Goal: Information Seeking & Learning: Learn about a topic

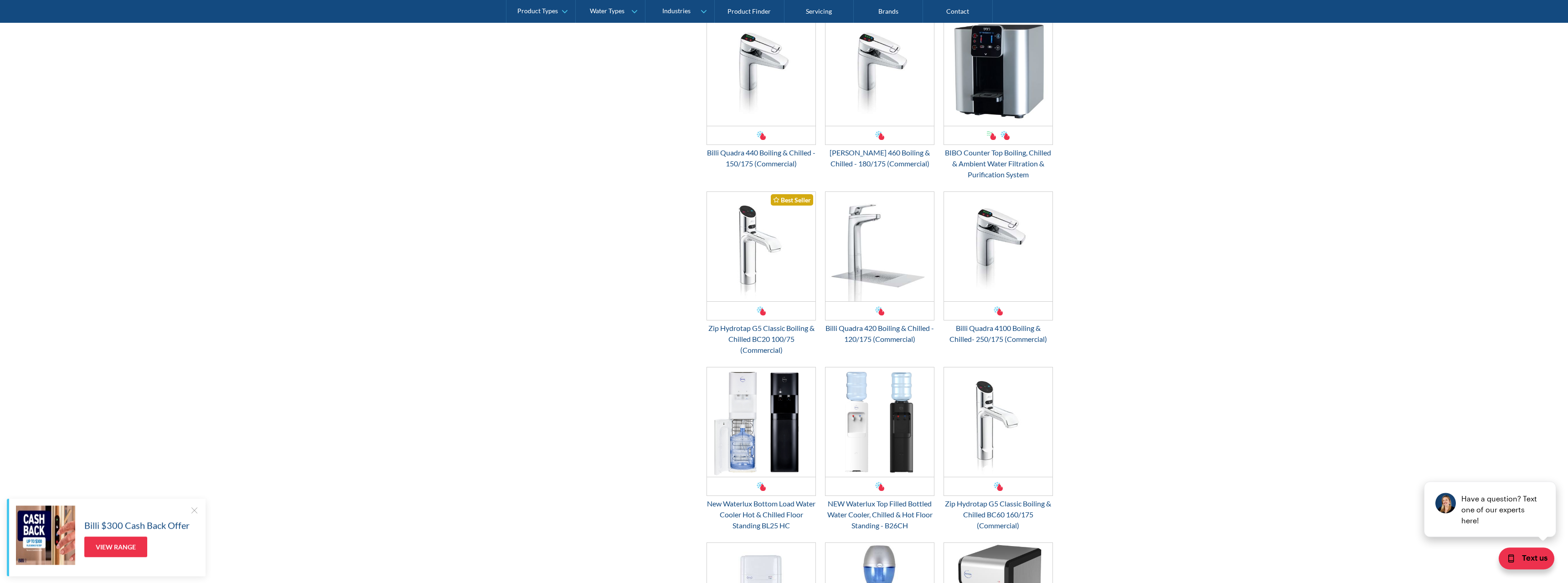
scroll to position [976, 0]
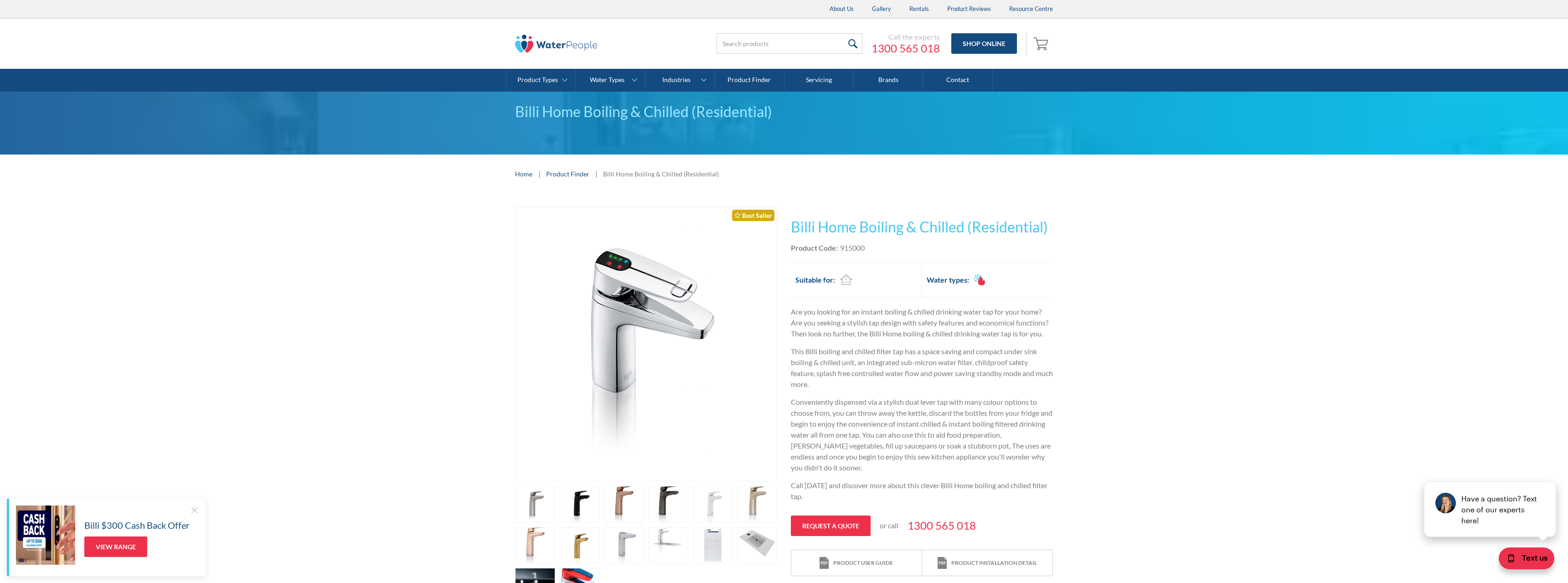
scroll to position [93, 0]
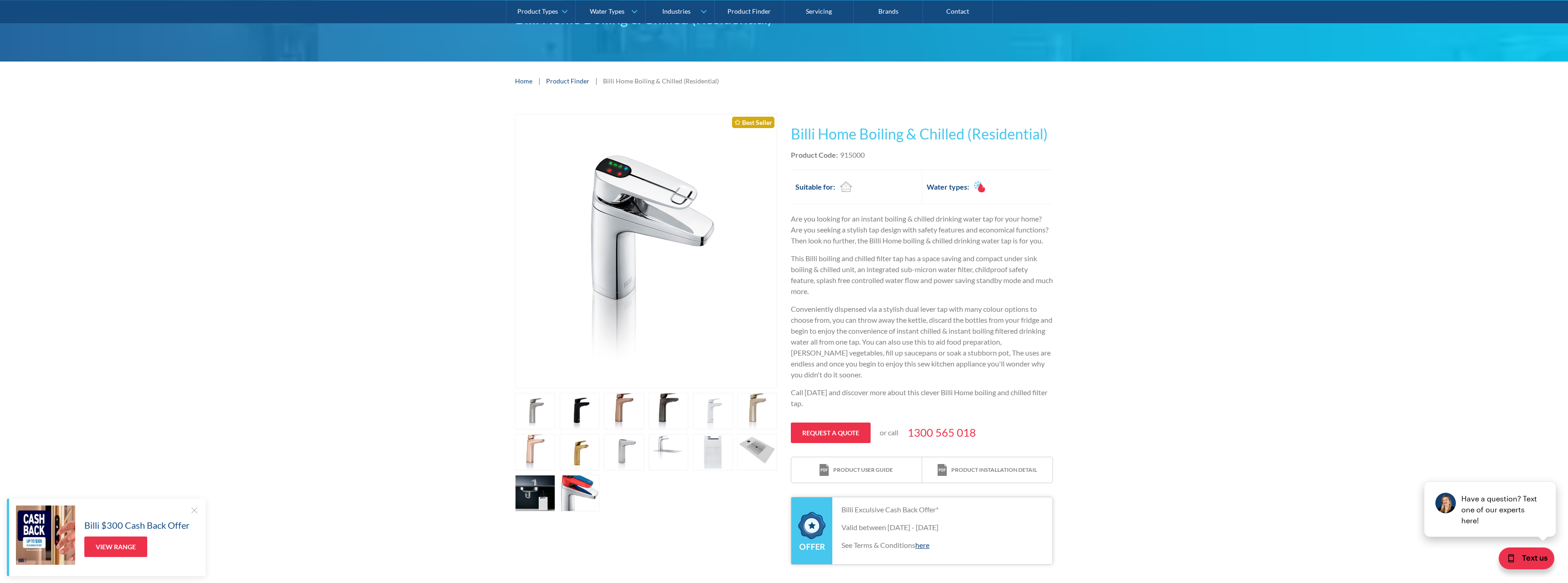
click at [525, 495] on link "open lightbox" at bounding box center [535, 493] width 40 height 36
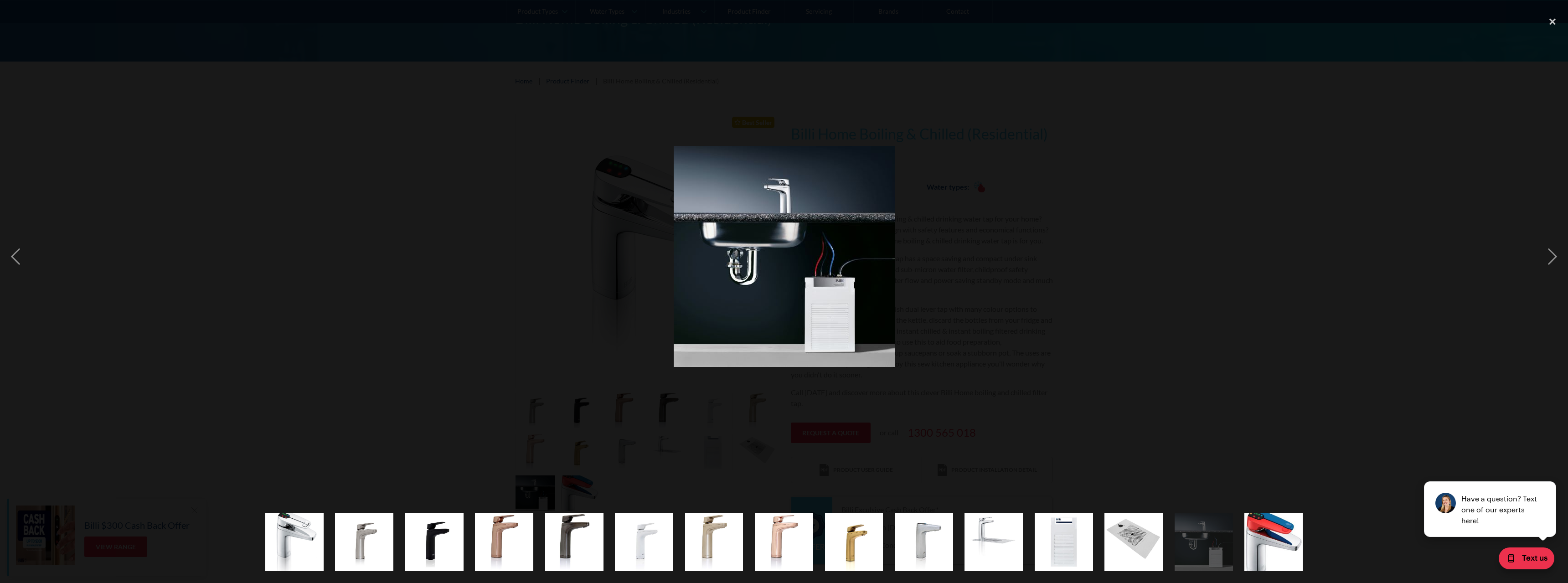
click at [1136, 276] on div at bounding box center [784, 257] width 1568 height 490
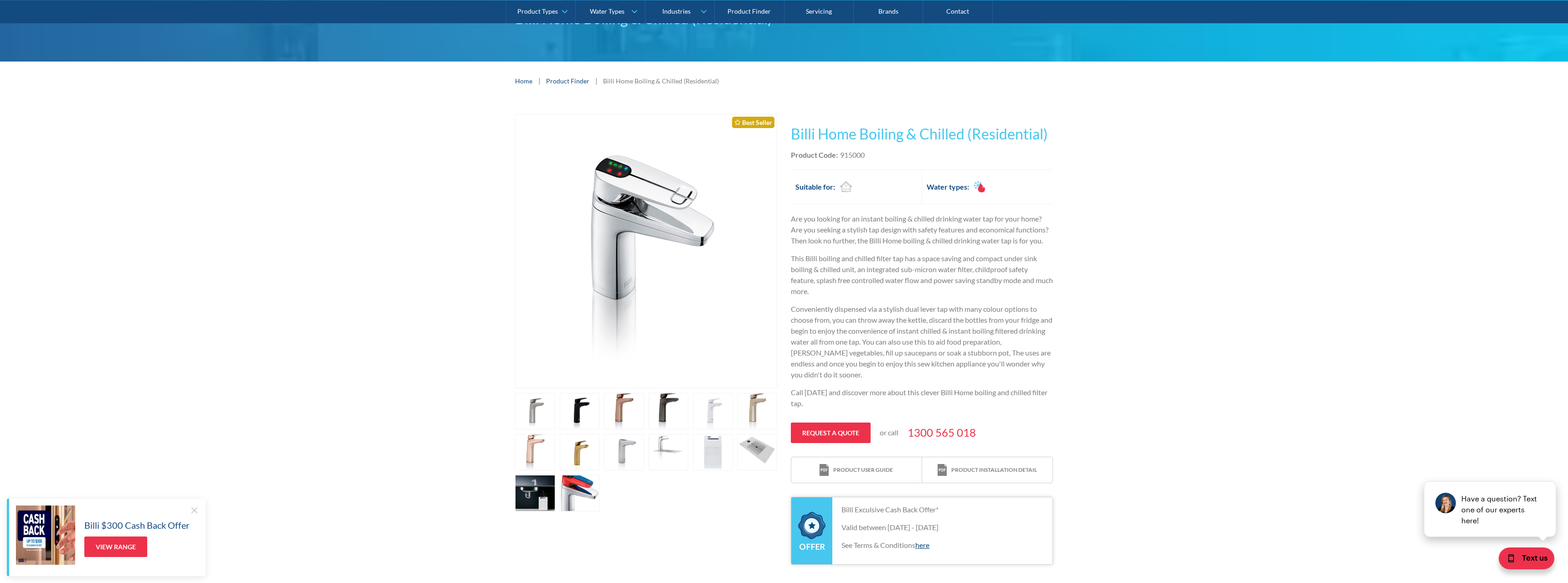
click at [583, 492] on link "open lightbox" at bounding box center [580, 493] width 40 height 36
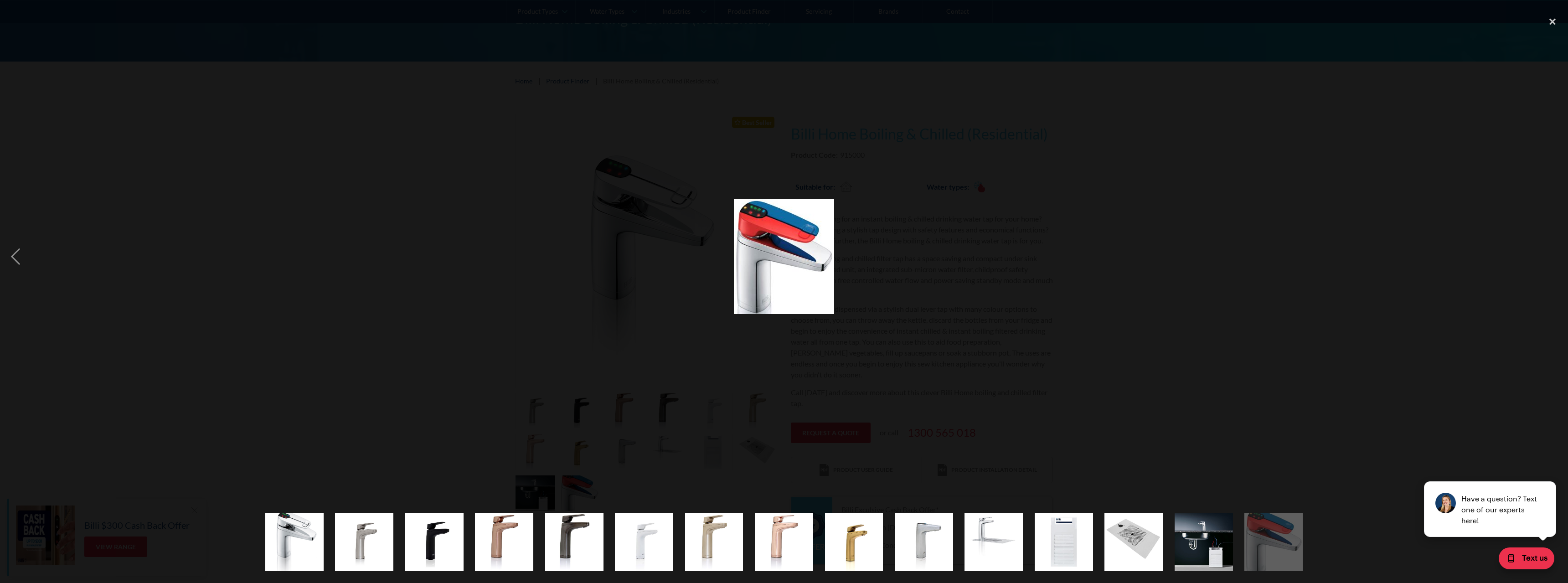
click at [535, 454] on div at bounding box center [784, 257] width 1568 height 490
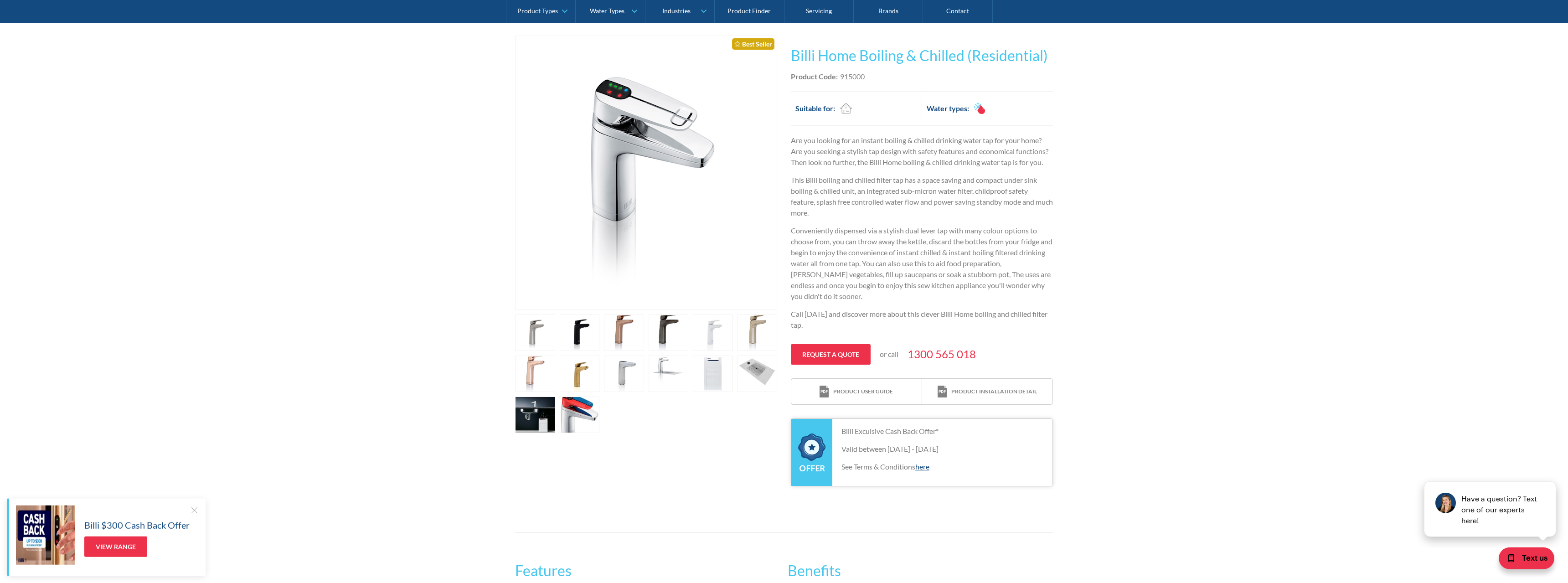
scroll to position [47, 0]
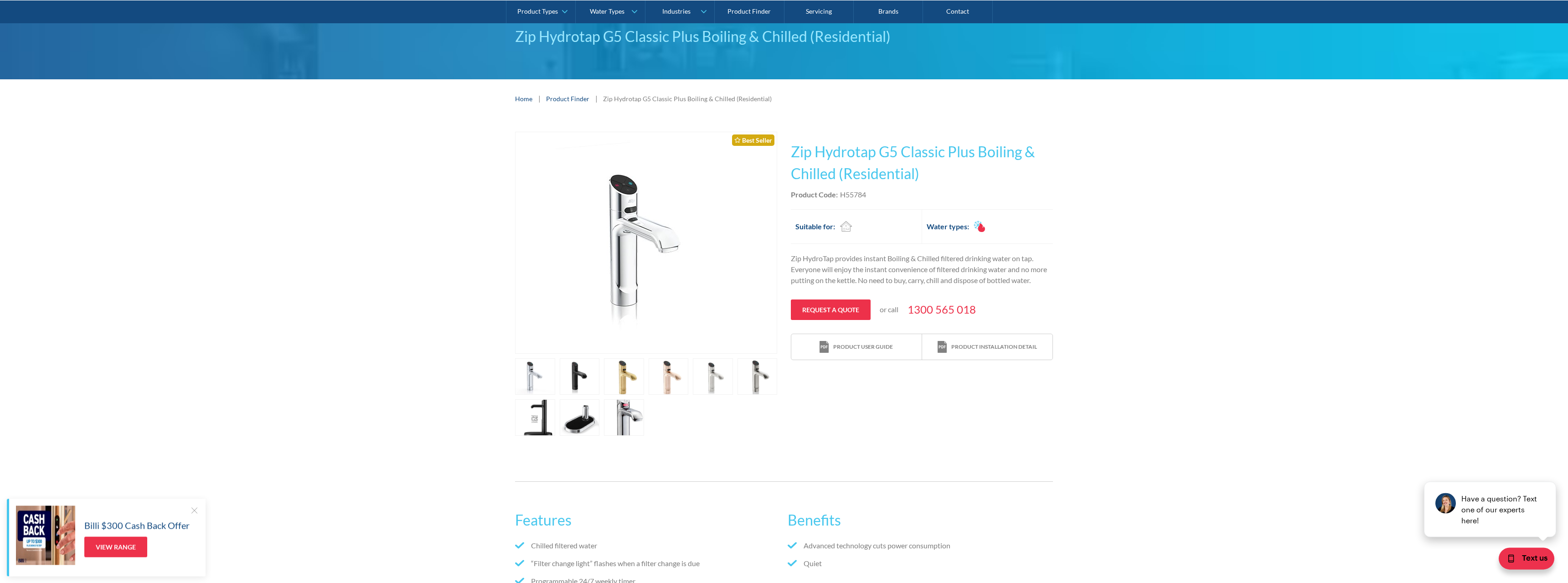
scroll to position [47, 0]
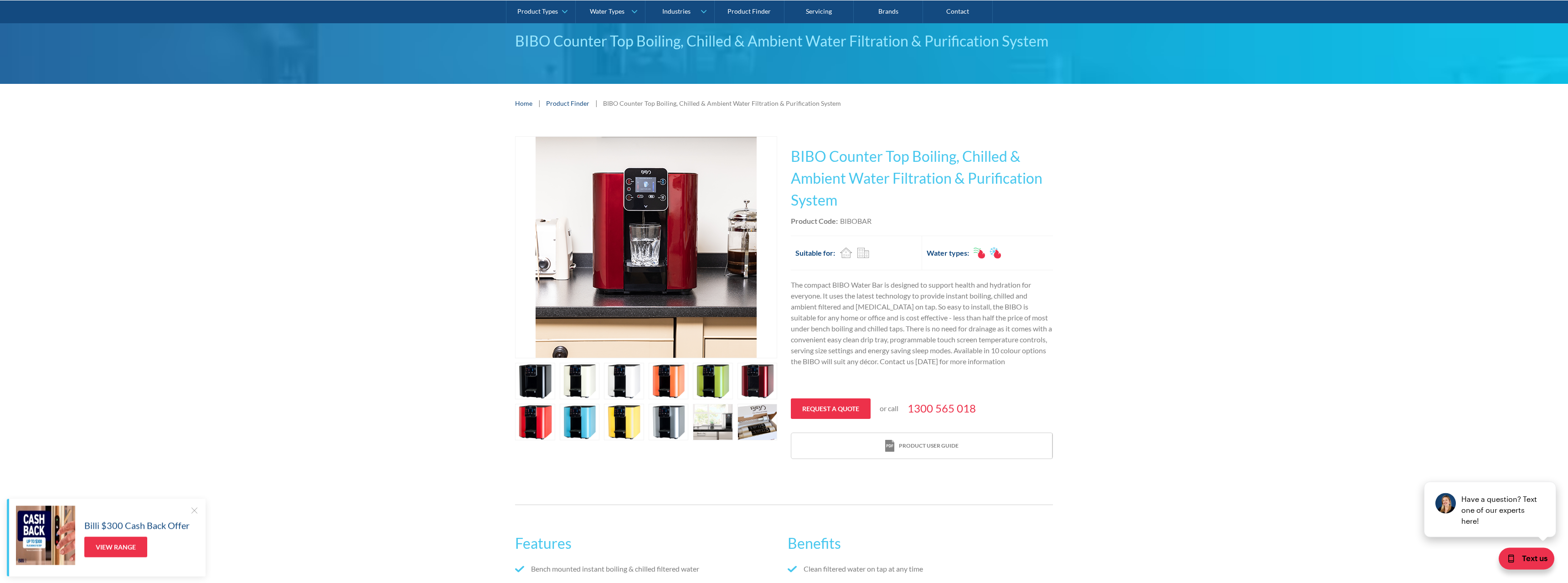
scroll to position [93, 0]
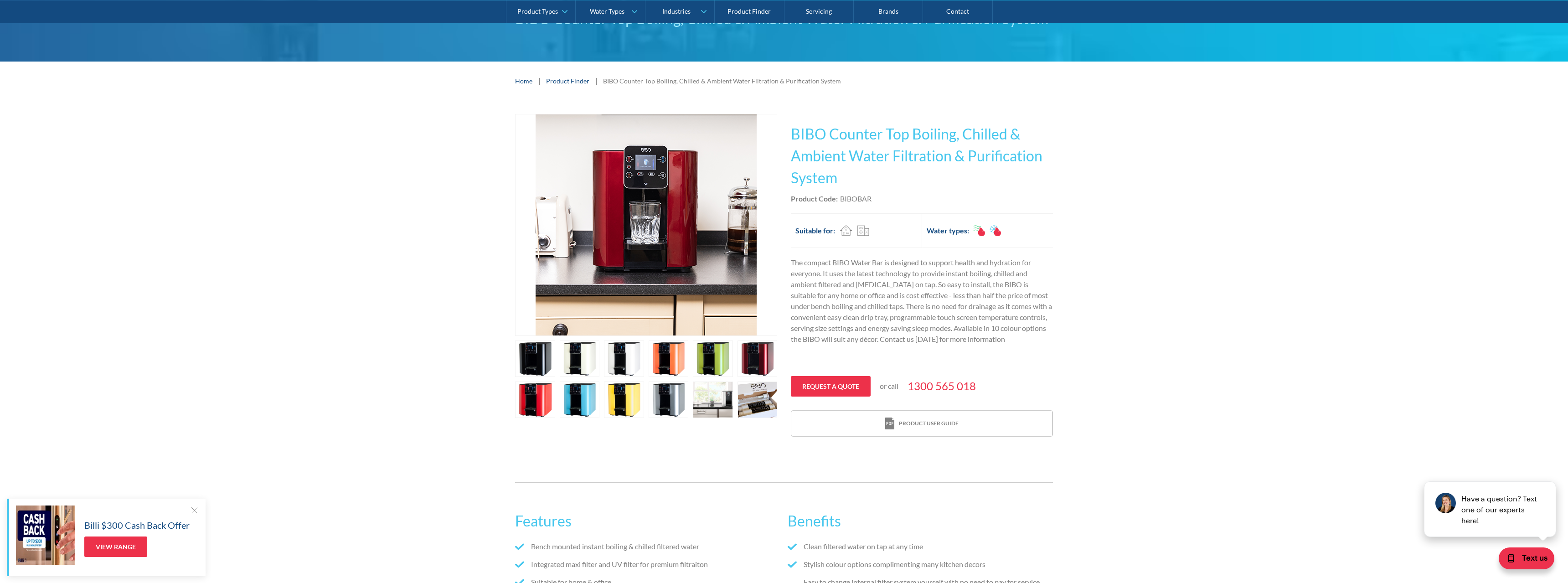
click at [716, 398] on link "open lightbox" at bounding box center [713, 400] width 40 height 36
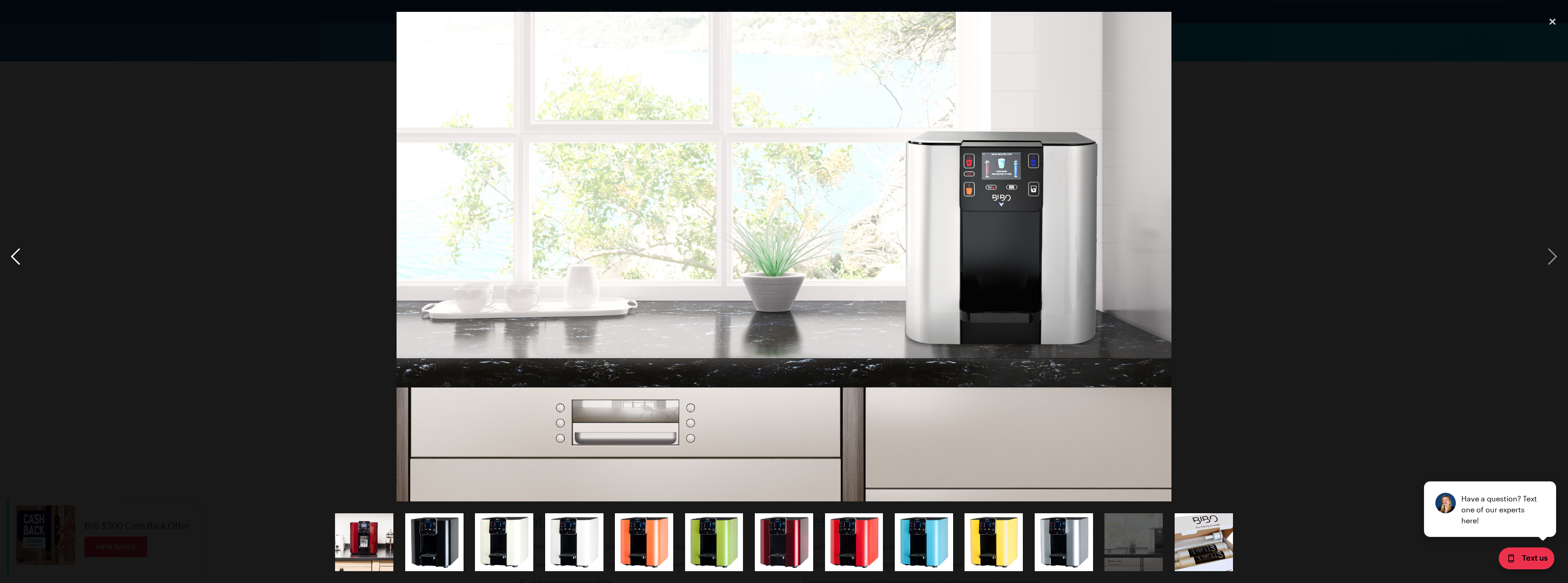
click at [13, 250] on div "previous image" at bounding box center [15, 257] width 31 height 490
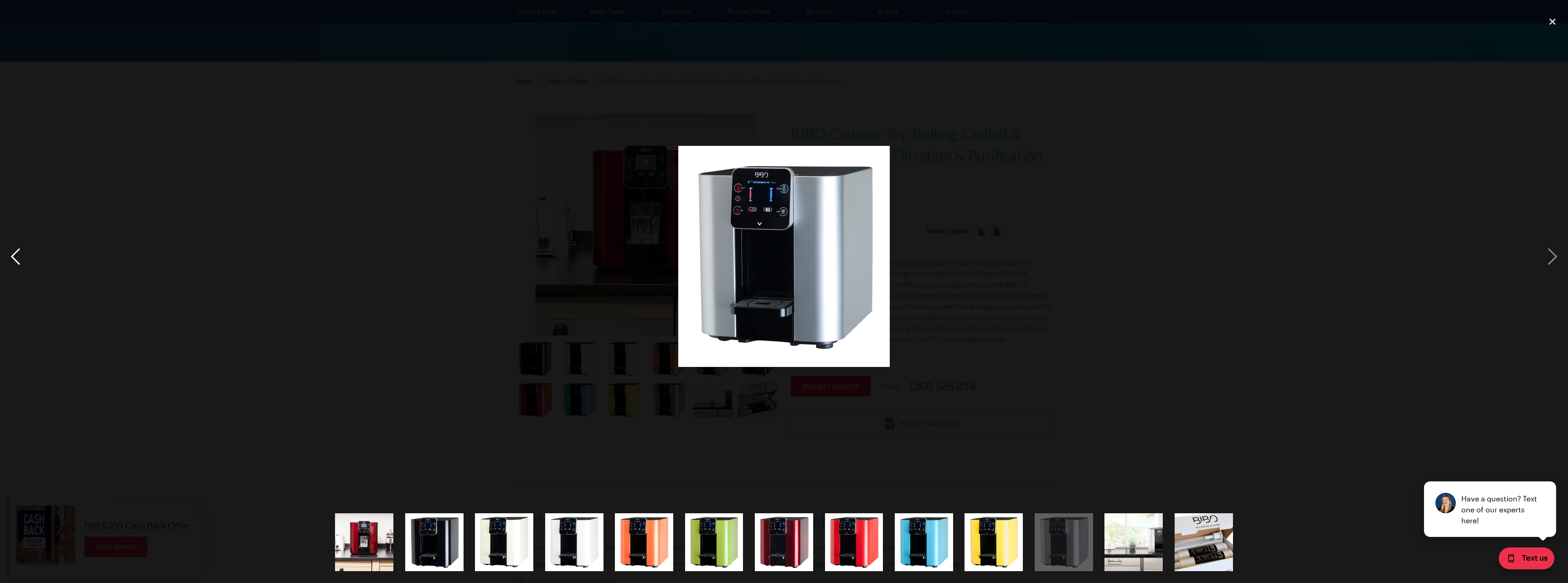
click at [13, 250] on div "previous image" at bounding box center [15, 257] width 31 height 490
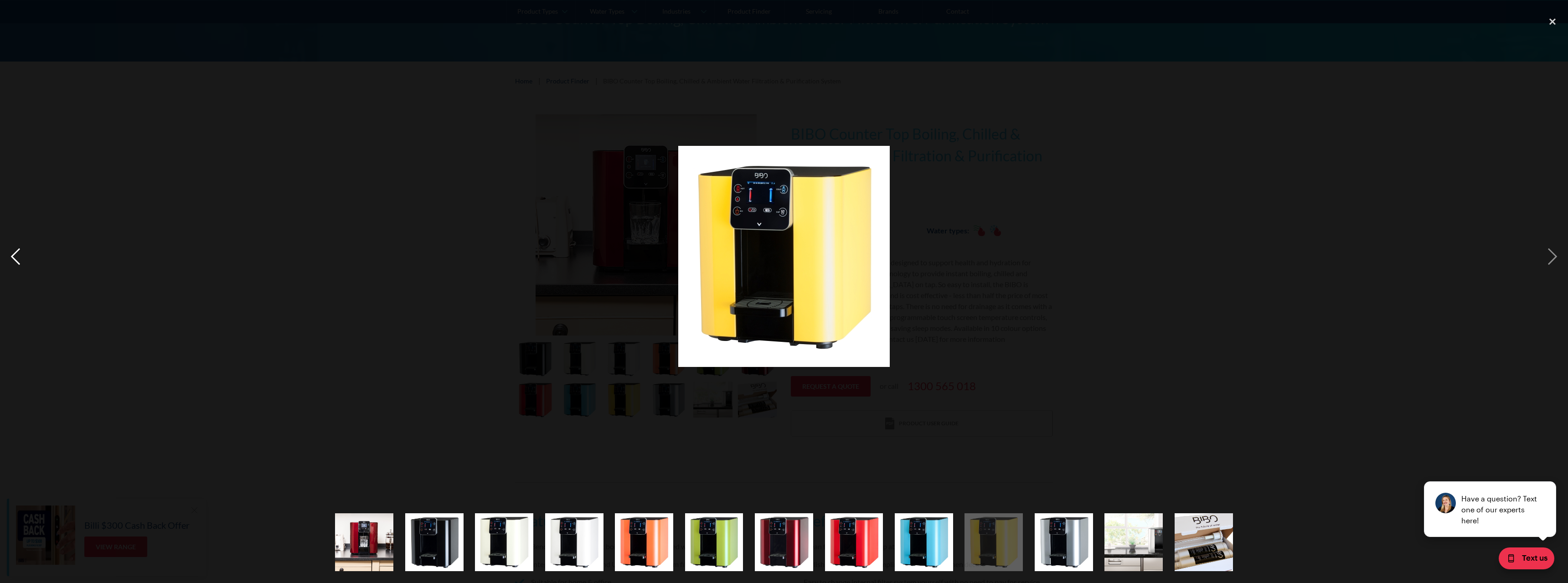
click at [13, 250] on div "previous image" at bounding box center [15, 257] width 31 height 490
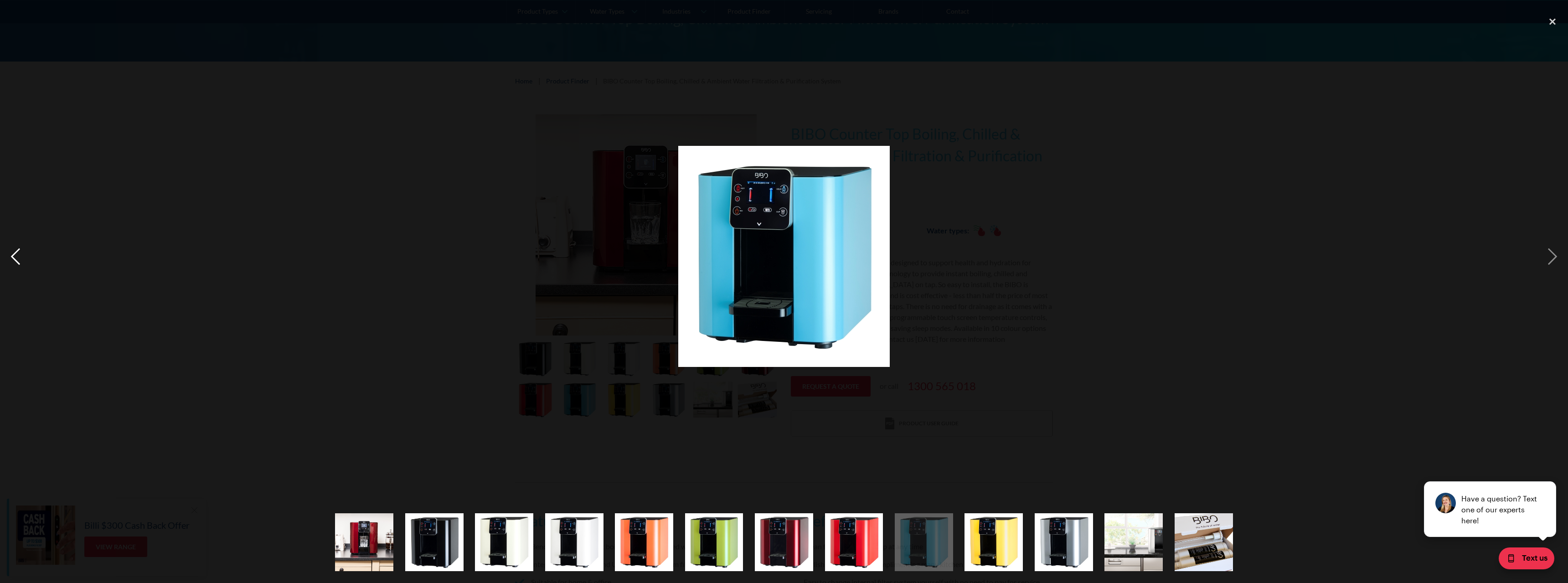
click at [13, 250] on div "previous image" at bounding box center [15, 257] width 31 height 490
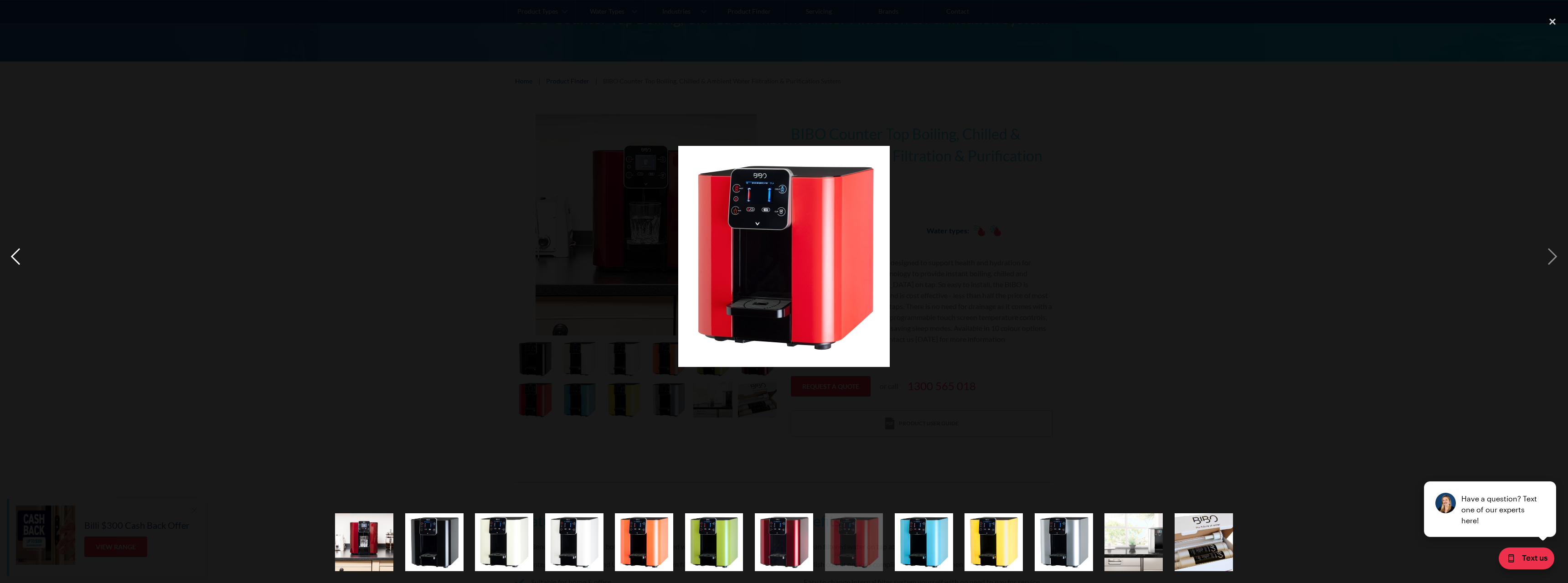
click at [13, 250] on div "previous image" at bounding box center [15, 257] width 31 height 490
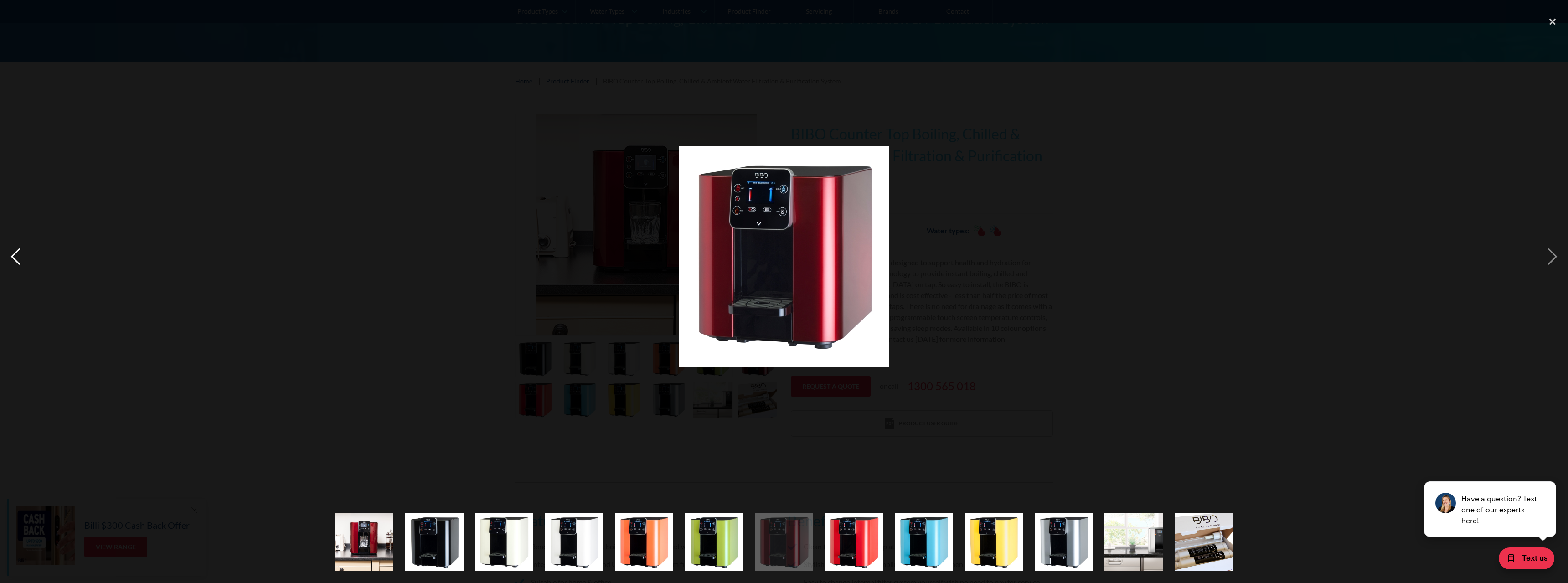
click at [13, 250] on div "previous image" at bounding box center [15, 257] width 31 height 490
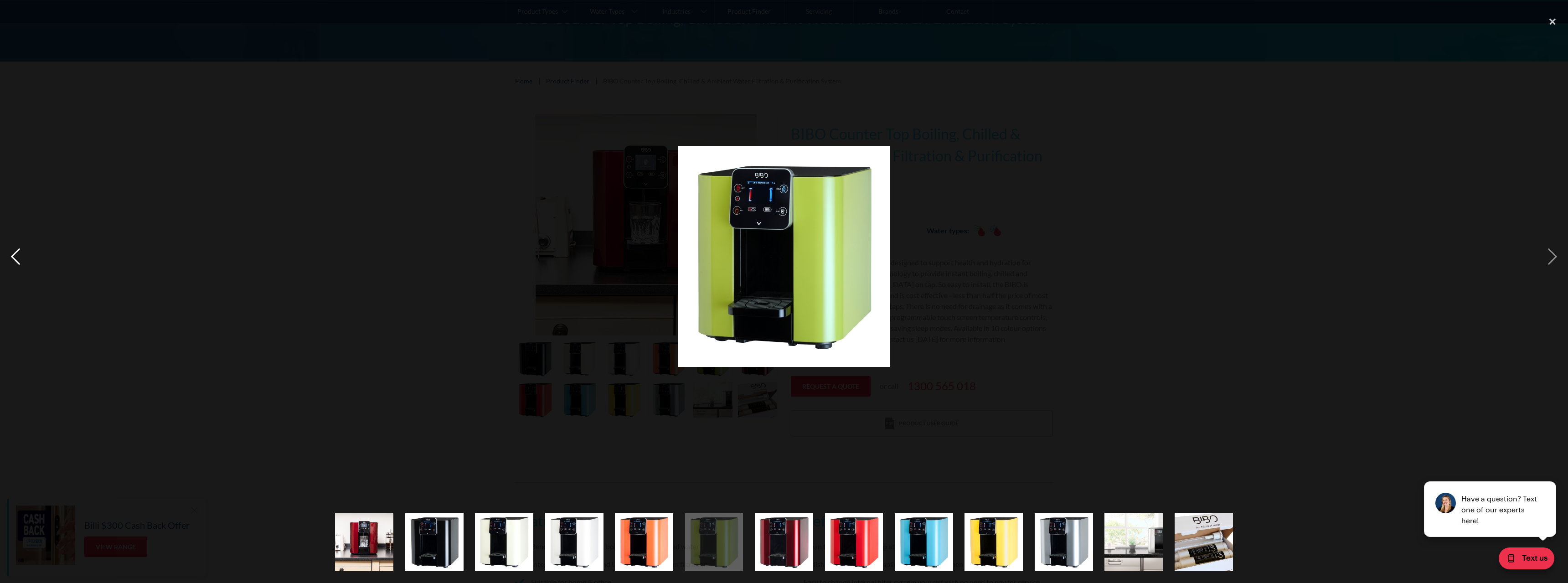
click at [13, 250] on div "previous image" at bounding box center [15, 257] width 31 height 490
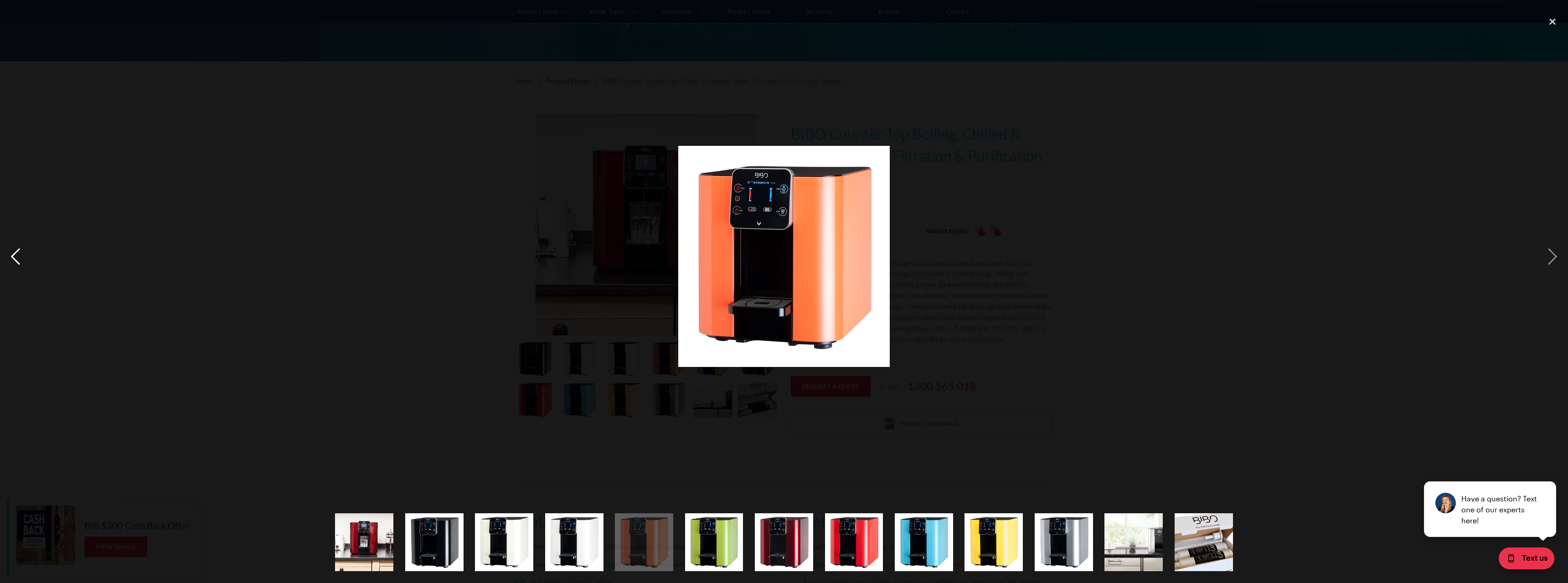
click at [13, 250] on div "previous image" at bounding box center [15, 257] width 31 height 490
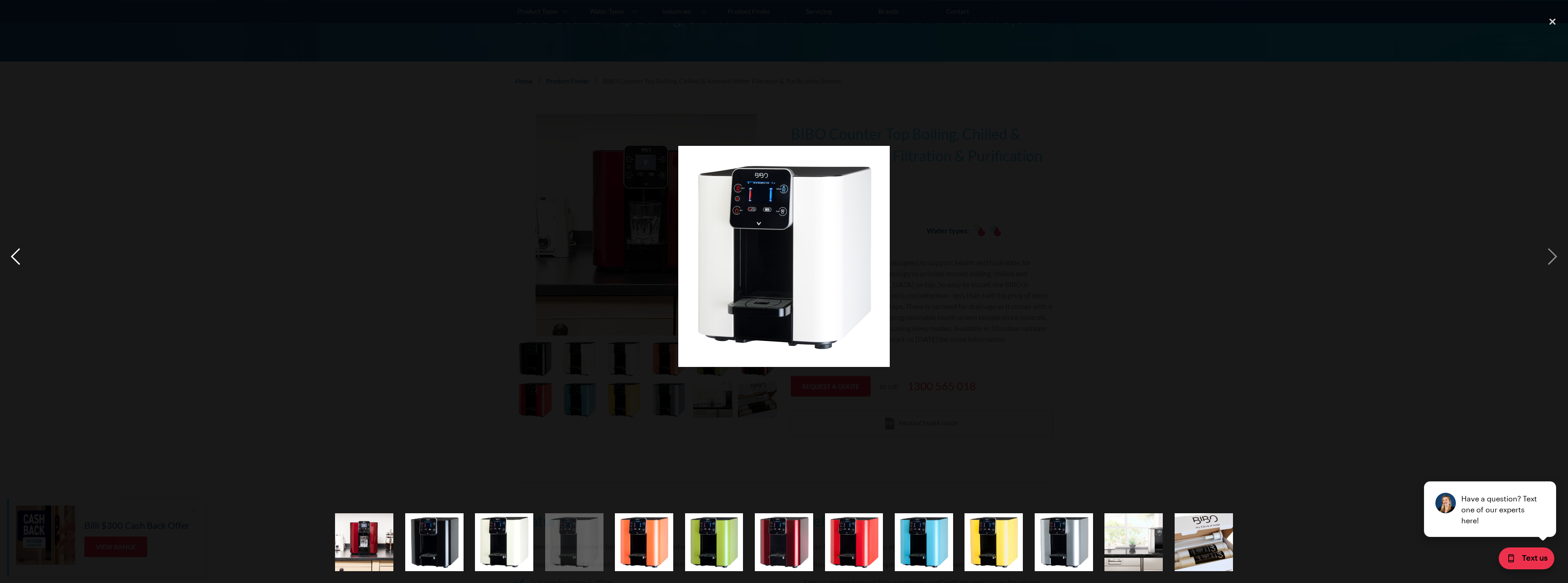
click at [13, 250] on div "previous image" at bounding box center [15, 257] width 31 height 490
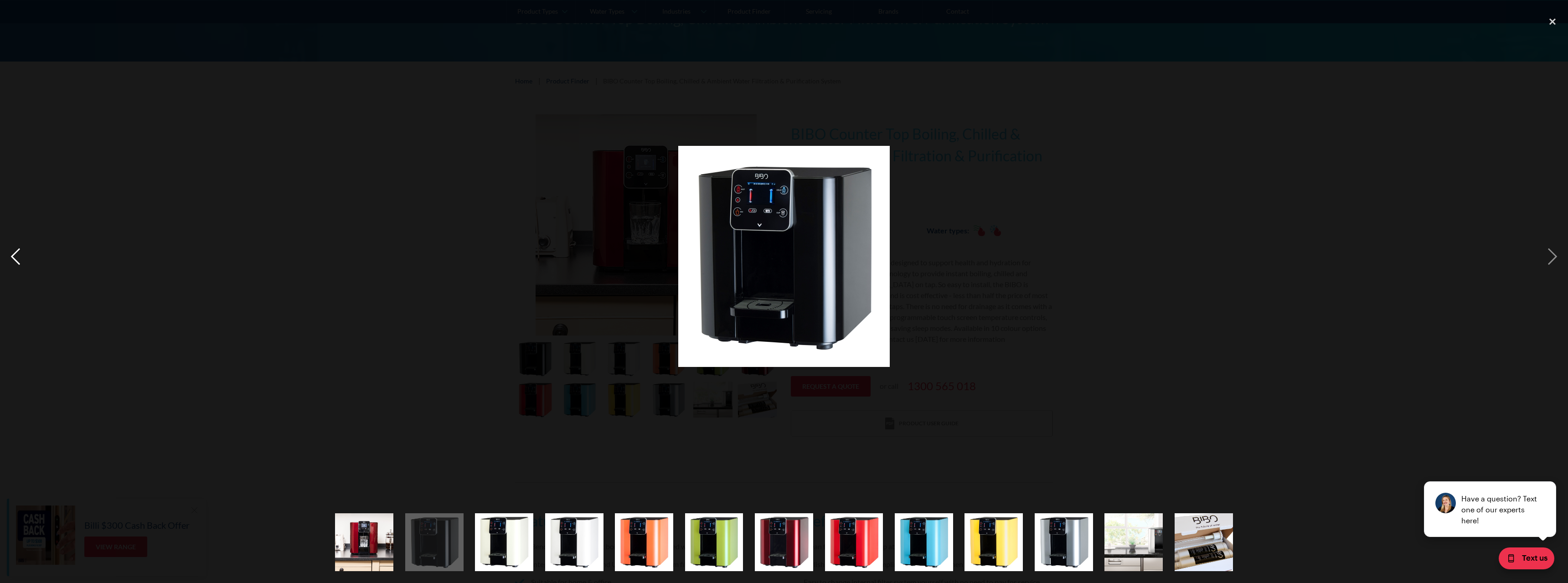
click at [13, 250] on div "previous image" at bounding box center [15, 257] width 31 height 490
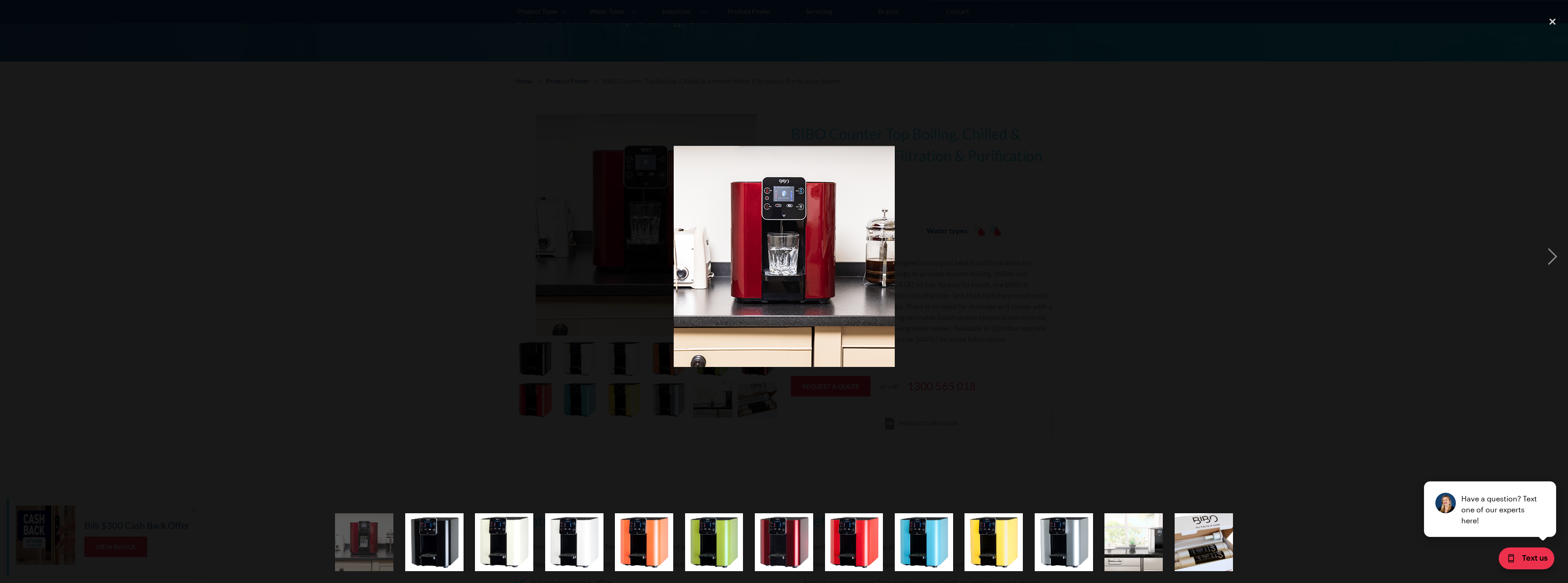
click at [13, 250] on div "previous image" at bounding box center [15, 257] width 31 height 490
click at [1551, 245] on div "next image" at bounding box center [1552, 257] width 31 height 490
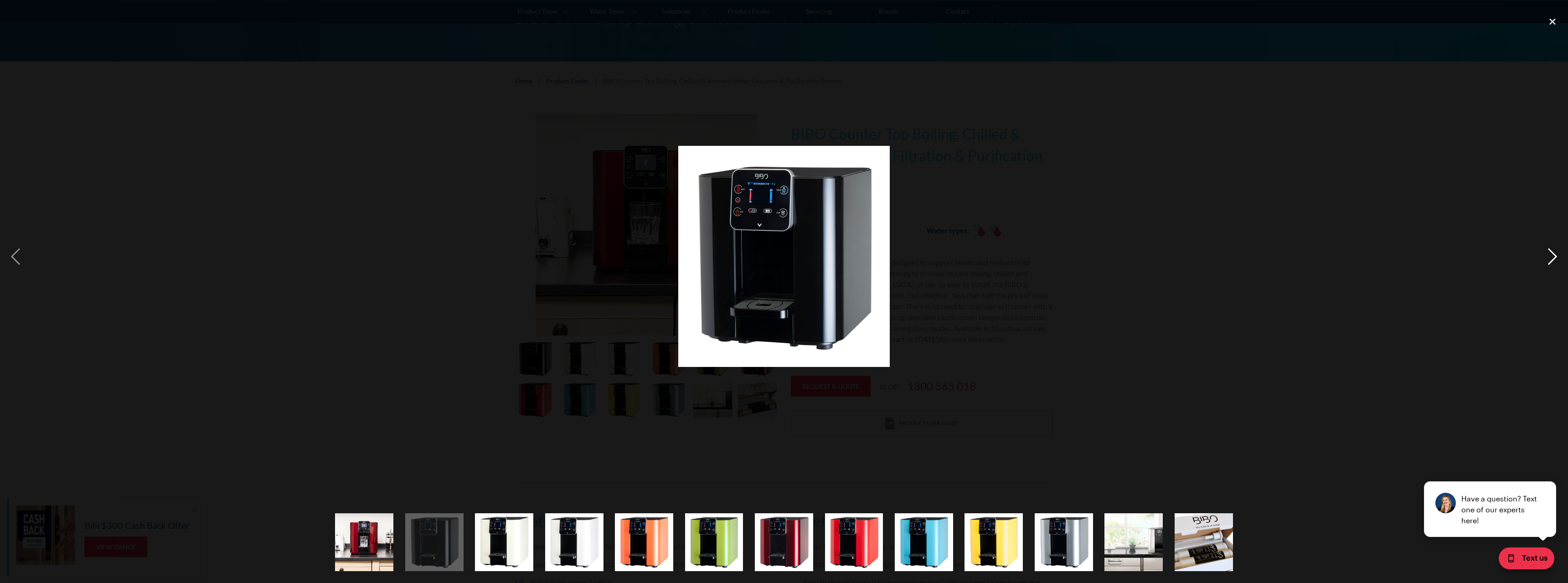
click at [1551, 246] on div "next image" at bounding box center [1552, 257] width 31 height 490
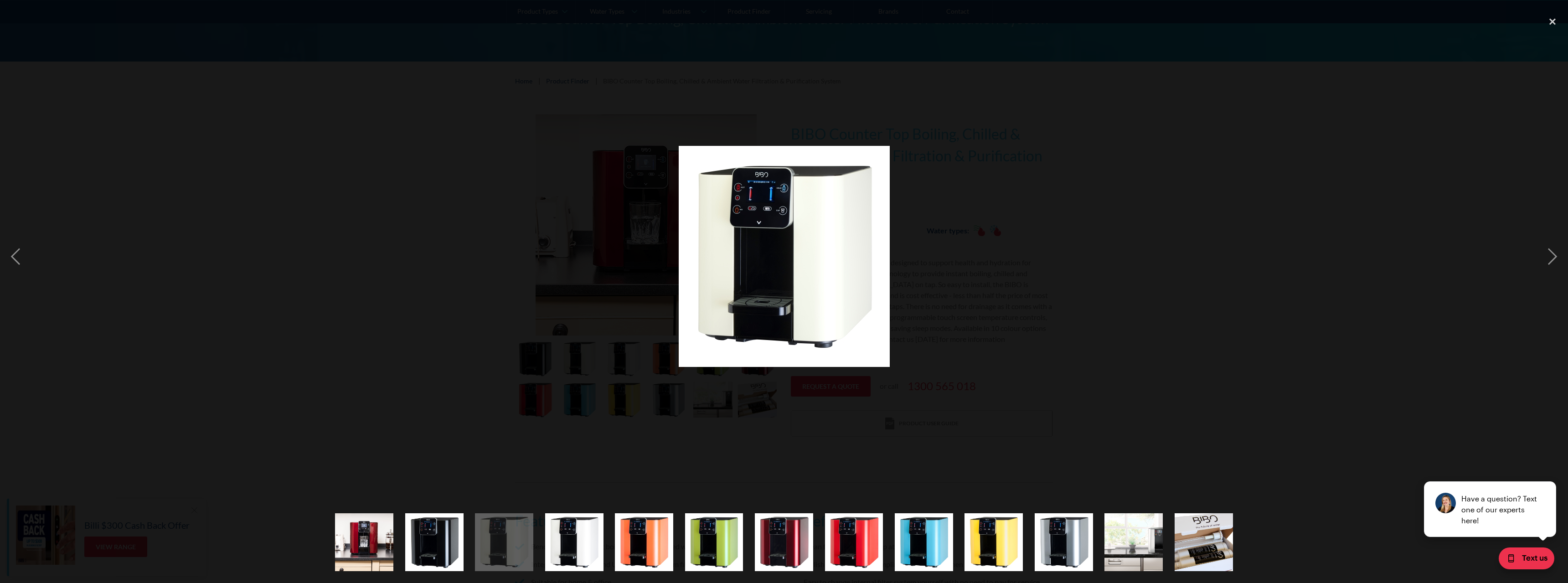
click at [781, 269] on img at bounding box center [784, 257] width 211 height 221
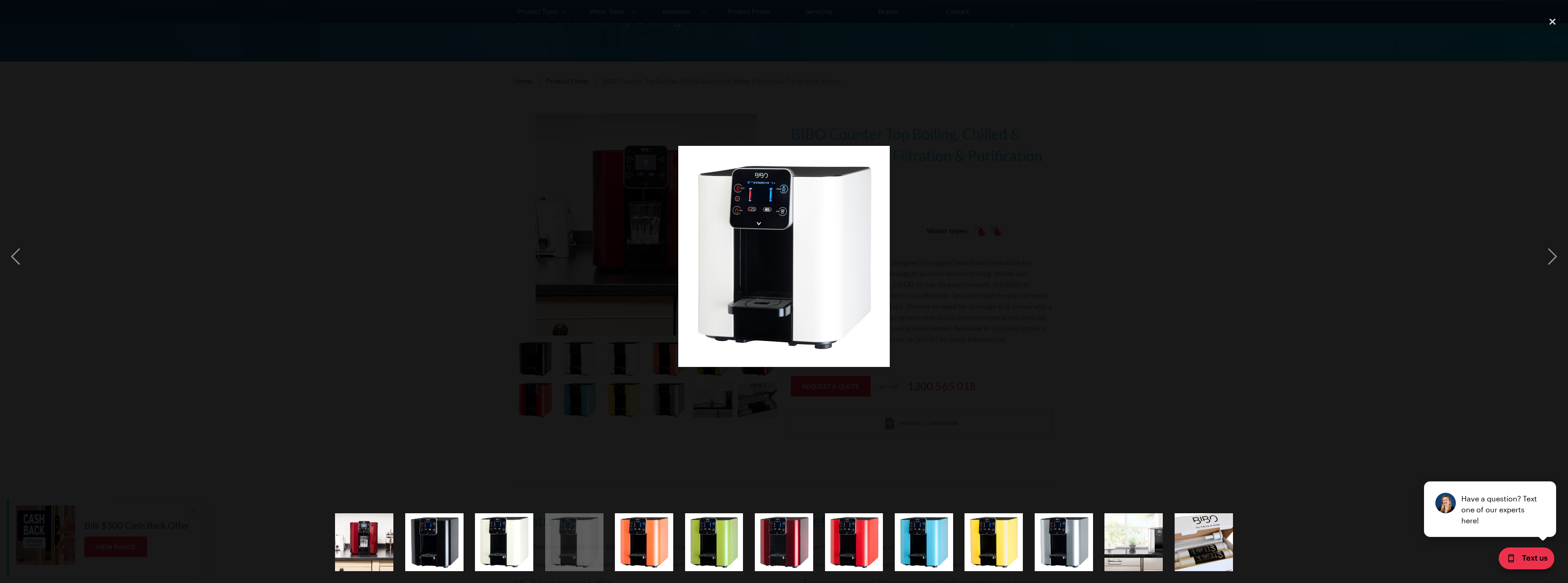
click at [804, 280] on img at bounding box center [784, 257] width 212 height 221
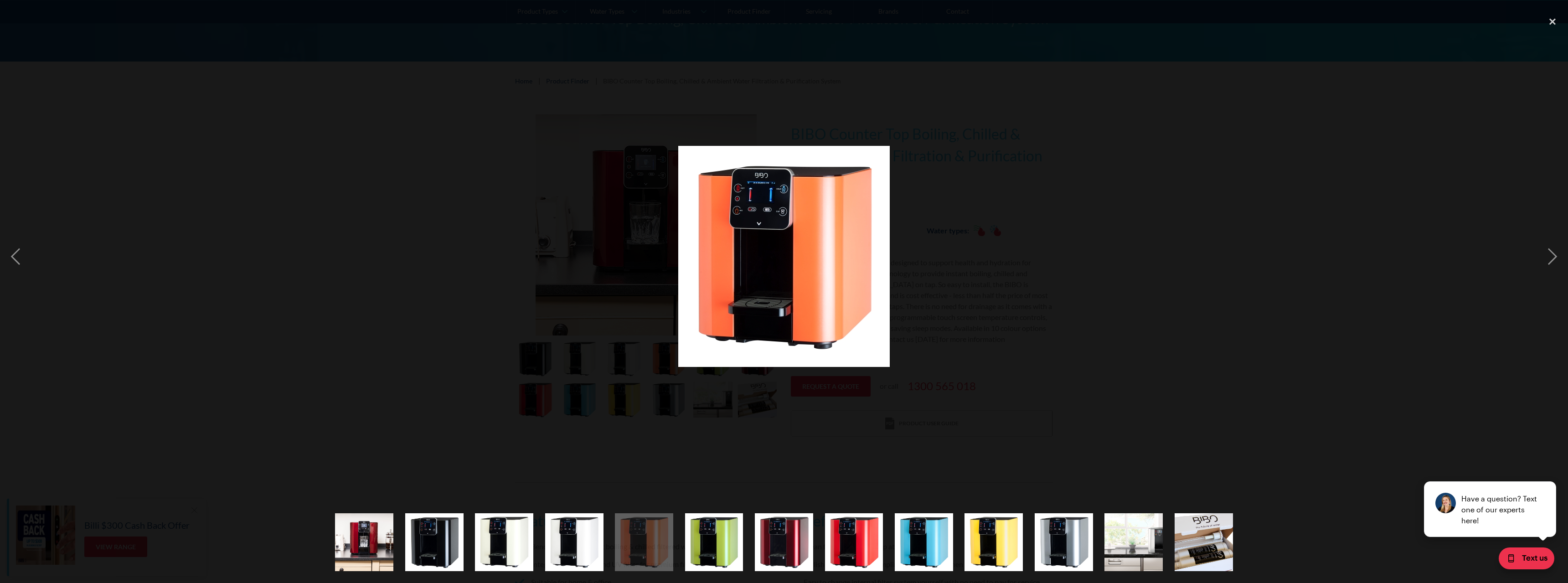
click at [804, 280] on img at bounding box center [784, 257] width 212 height 221
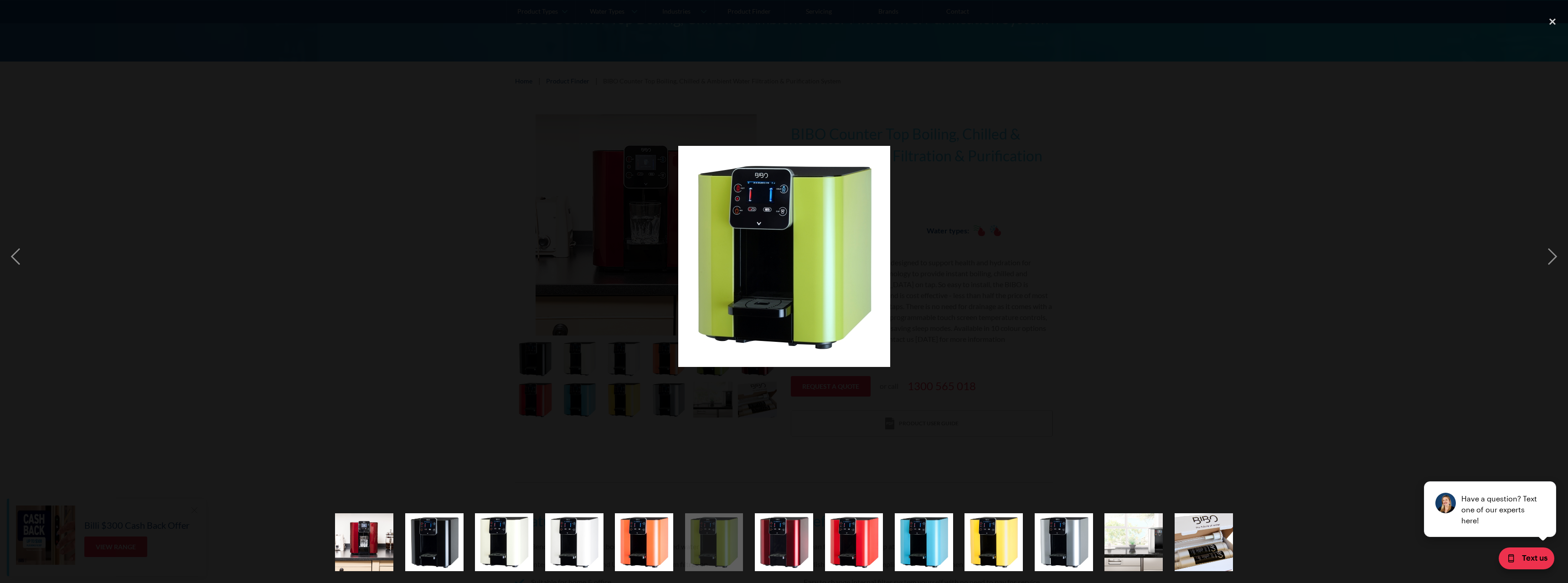
click at [804, 280] on img at bounding box center [784, 257] width 212 height 221
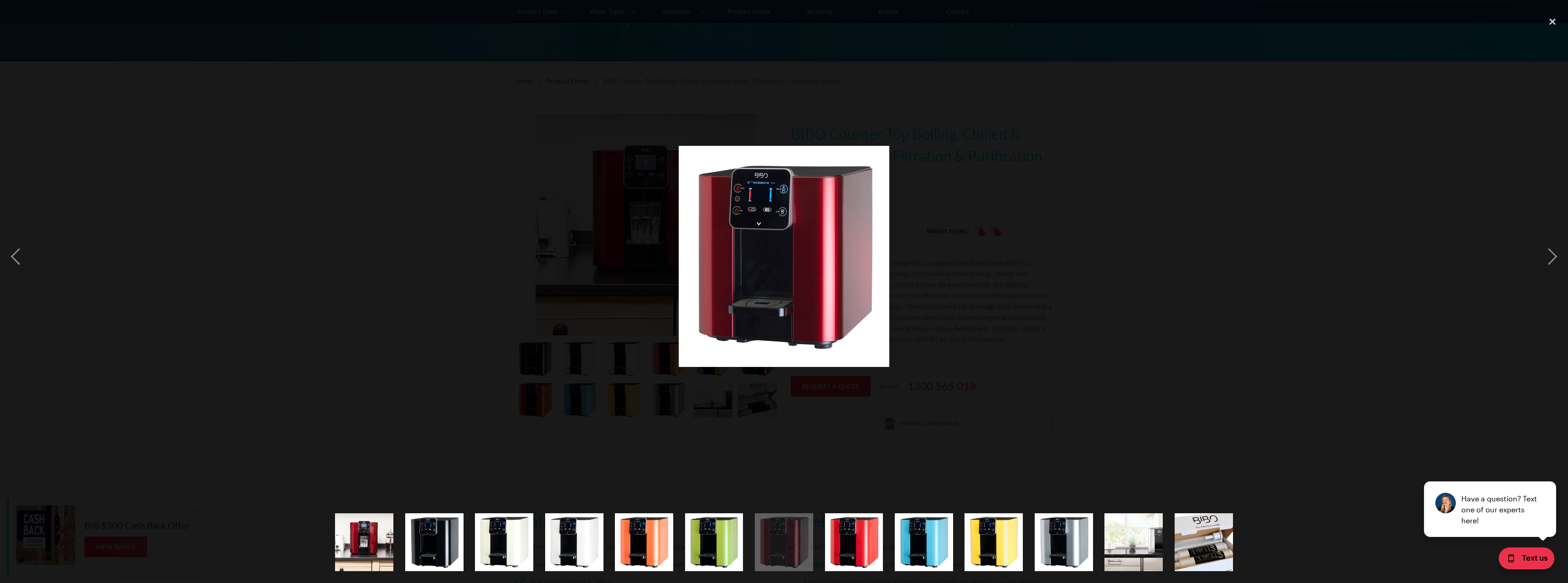
click at [804, 280] on img at bounding box center [784, 257] width 211 height 221
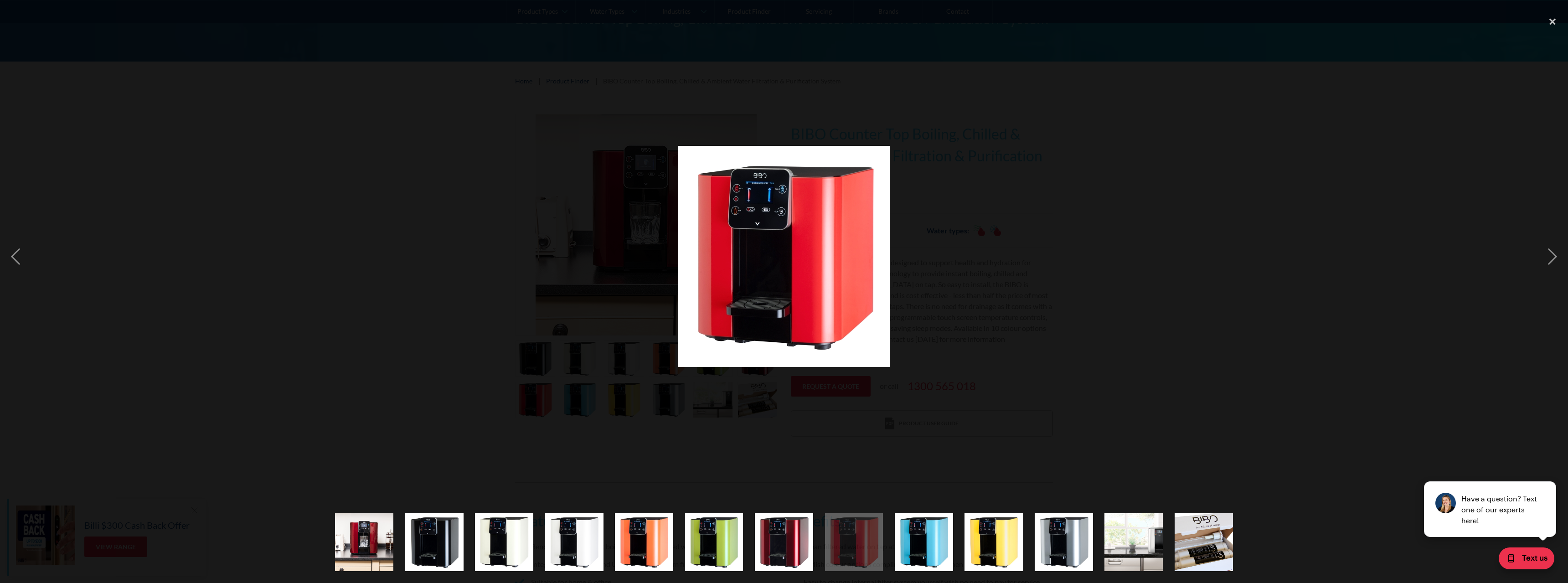
click at [804, 280] on img at bounding box center [784, 257] width 212 height 221
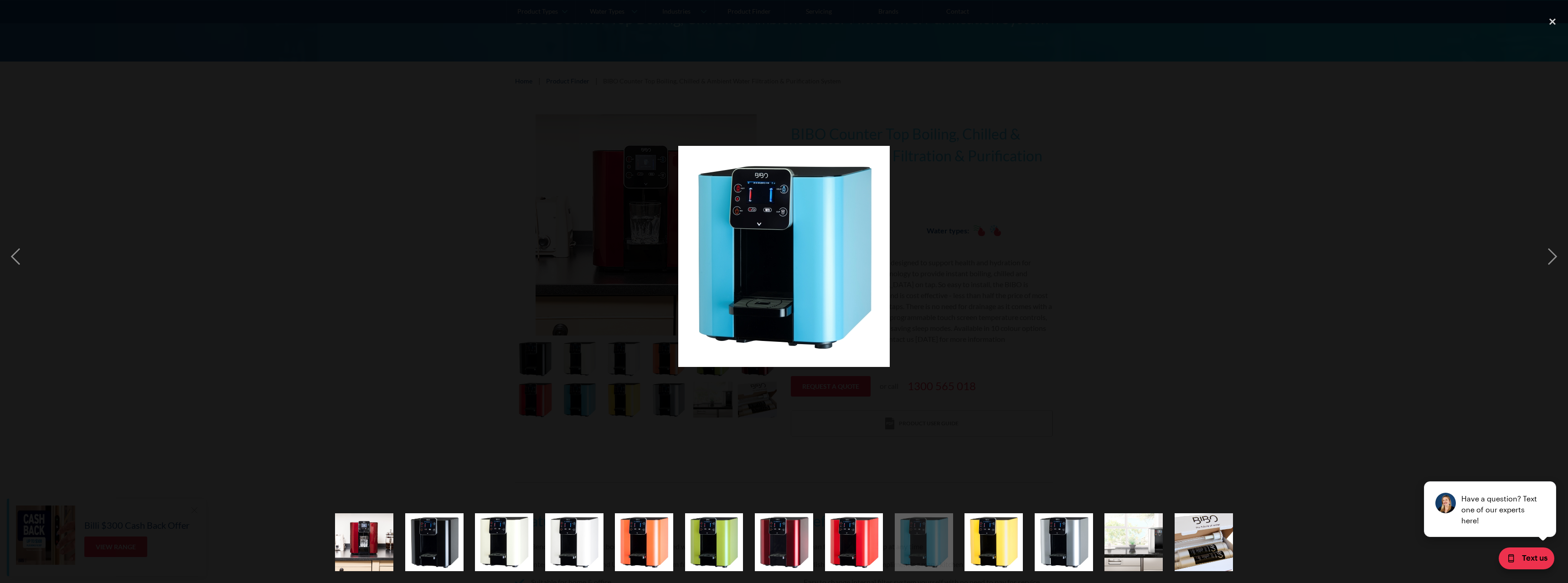
click at [803, 280] on img at bounding box center [784, 257] width 212 height 221
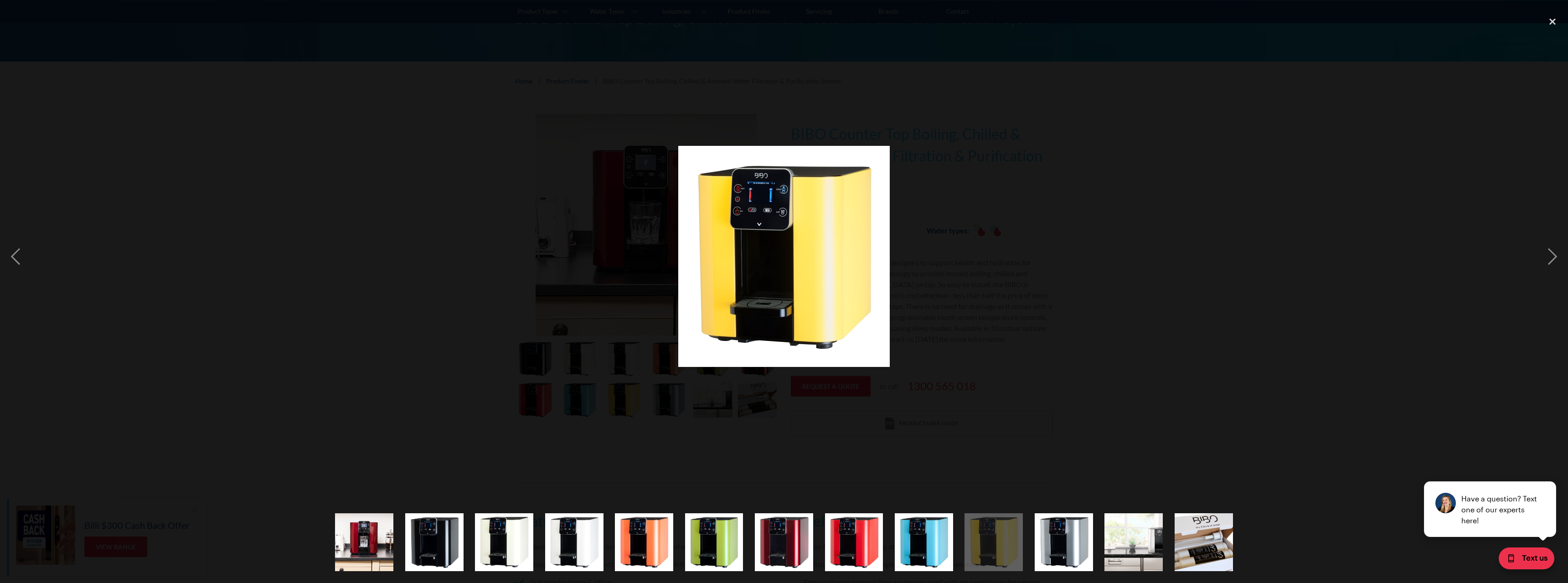
click at [800, 280] on img at bounding box center [784, 257] width 212 height 221
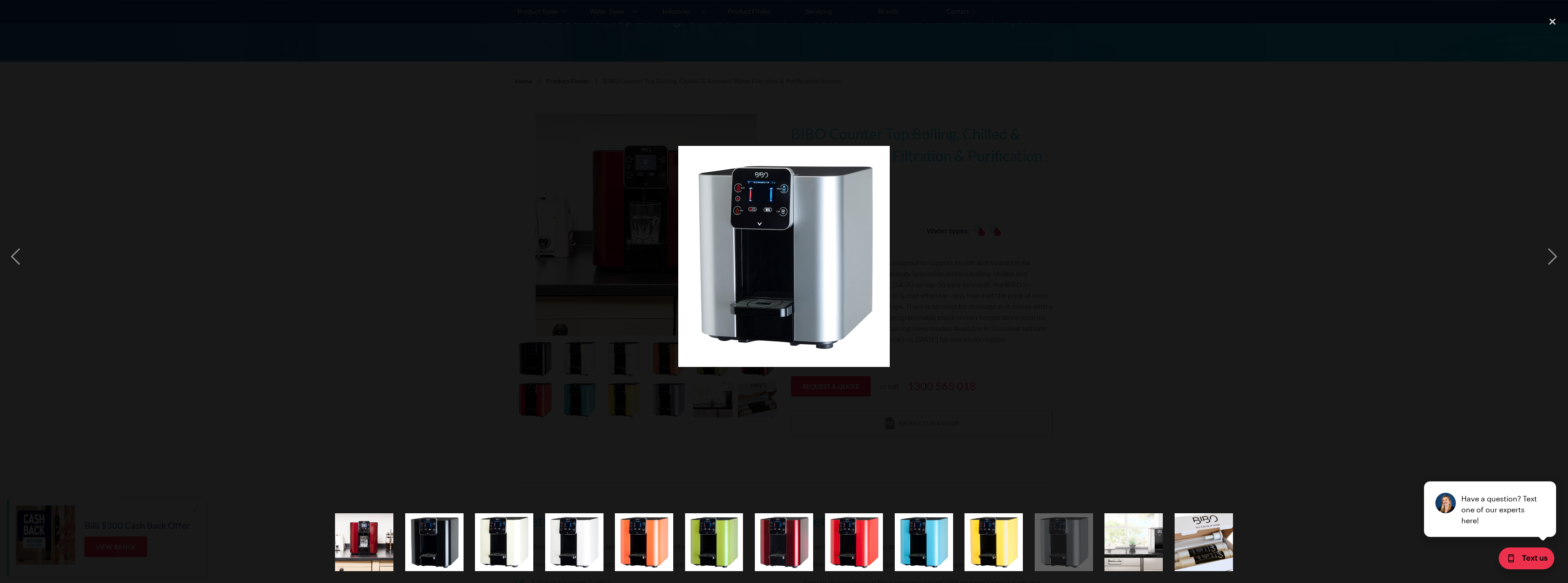
click at [800, 280] on img at bounding box center [784, 257] width 212 height 221
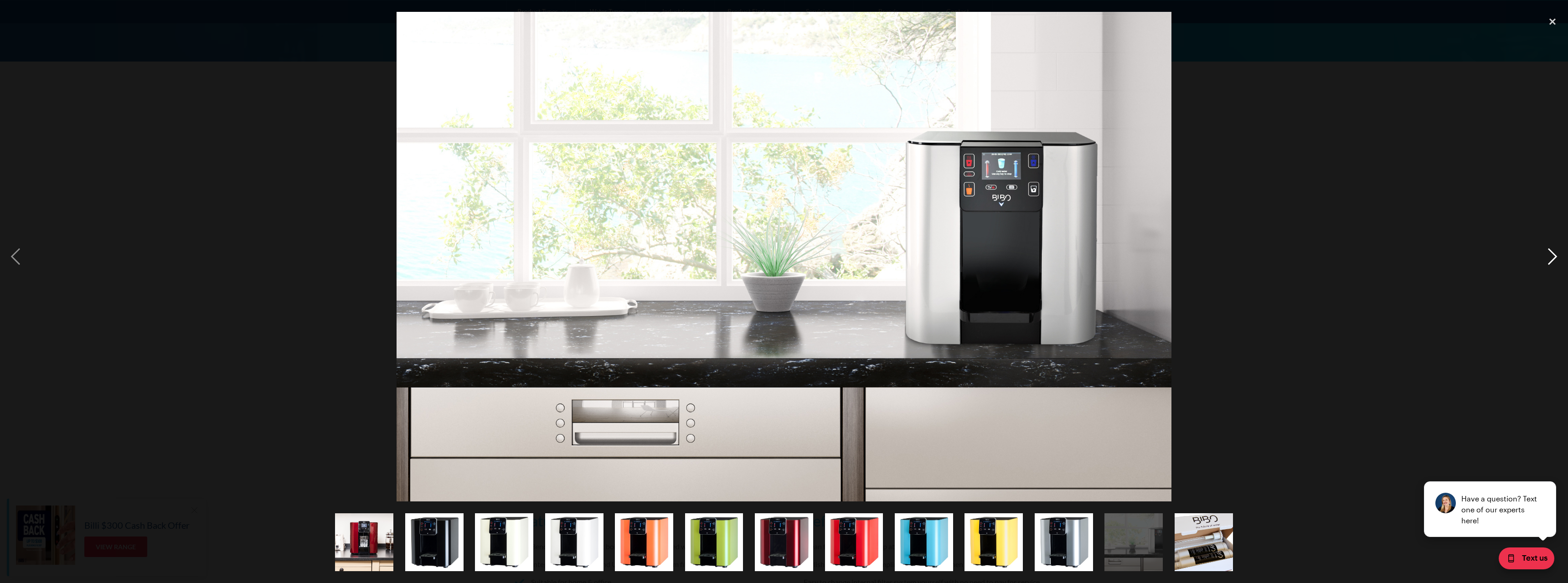
click at [1559, 252] on div "next image" at bounding box center [1552, 257] width 31 height 490
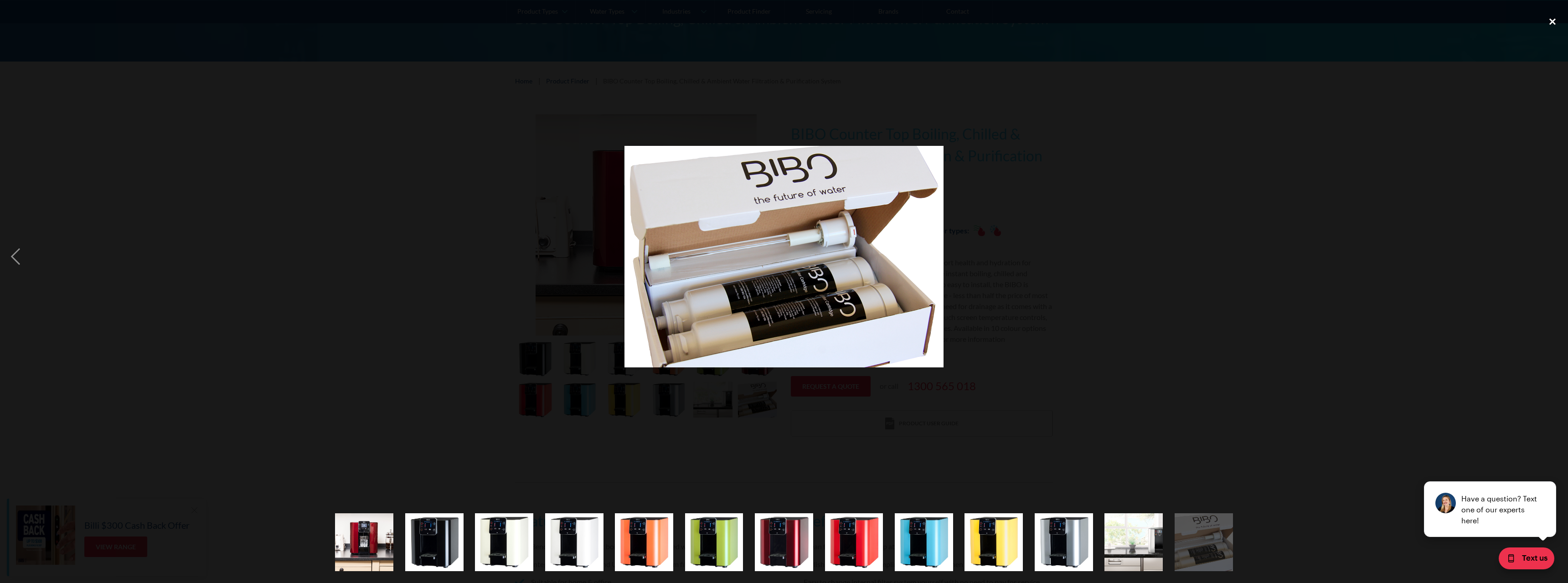
click at [1555, 25] on div "close lightbox" at bounding box center [1552, 21] width 31 height 20
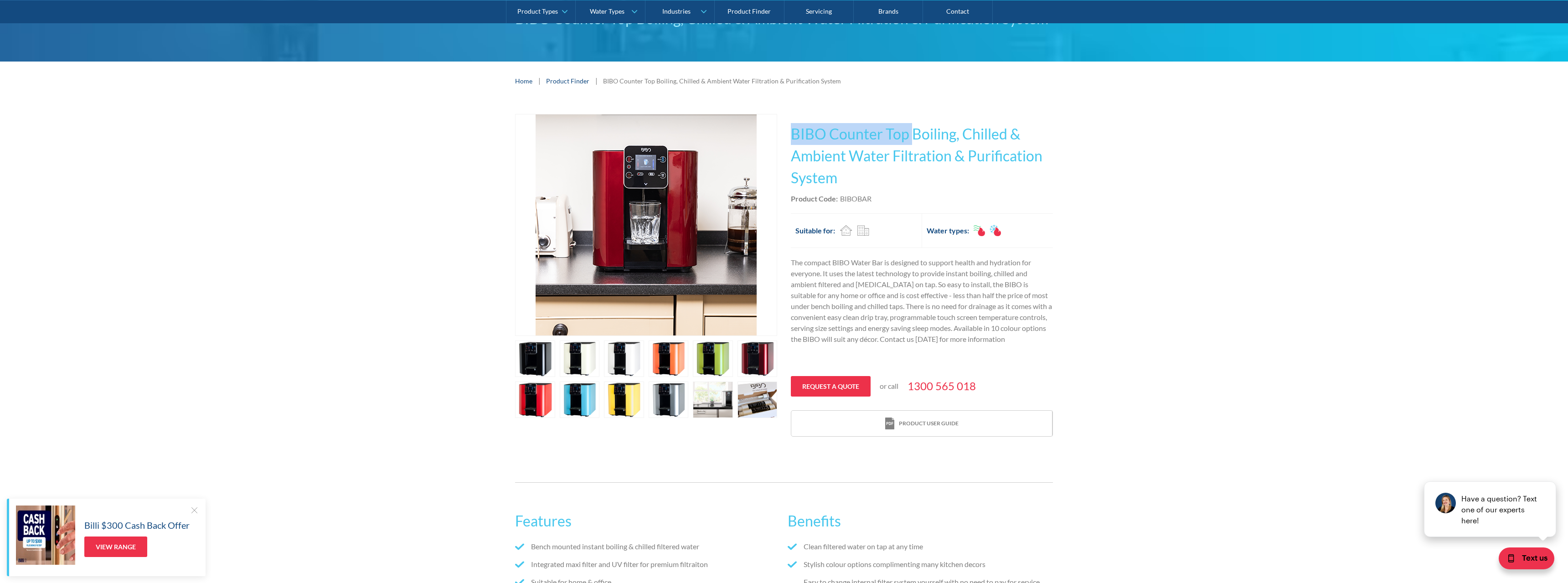
drag, startPoint x: 788, startPoint y: 131, endPoint x: 911, endPoint y: 137, distance: 123.1
click at [911, 137] on div "Play video Fits Most Brands Best Seller No items found. This tap design is incl…" at bounding box center [784, 275] width 538 height 323
copy h1 "BIBO Counter Top"
